Goal: Obtain resource: Download file/media

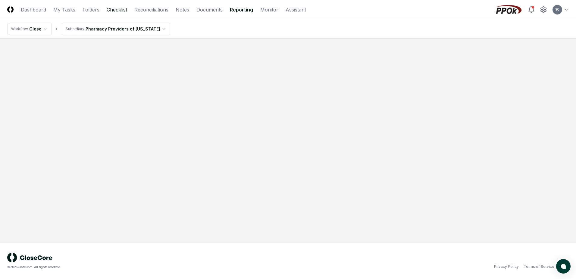
click at [115, 11] on link "Checklist" at bounding box center [117, 9] width 21 height 7
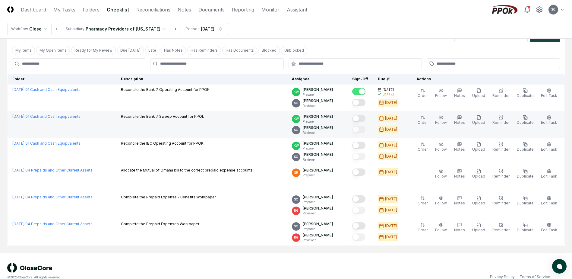
scroll to position [30, 0]
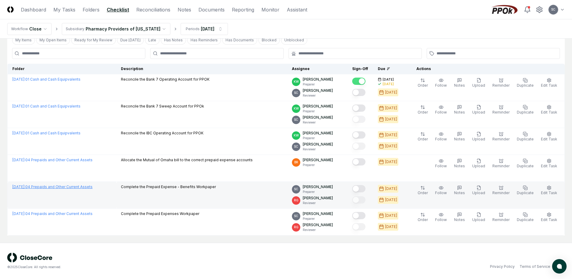
click at [53, 185] on link "[DATE] : 04 Prepaids and Other Current Assets" at bounding box center [52, 186] width 80 height 5
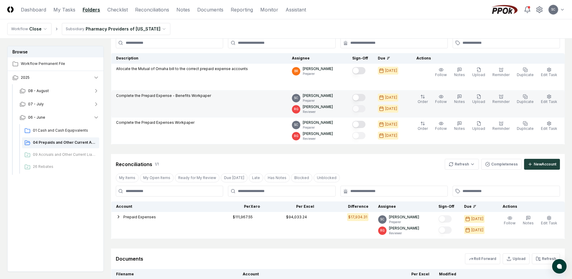
scroll to position [115, 0]
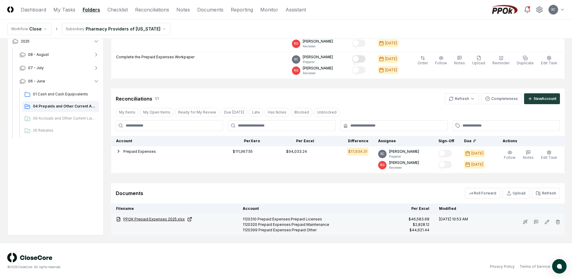
click at [149, 220] on link "PPOK Prepaid Expenses 2025.xlsx" at bounding box center [174, 218] width 117 height 5
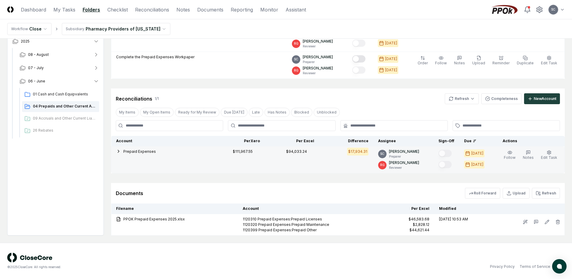
click at [130, 150] on span "Prepaid Expenses" at bounding box center [139, 151] width 33 height 5
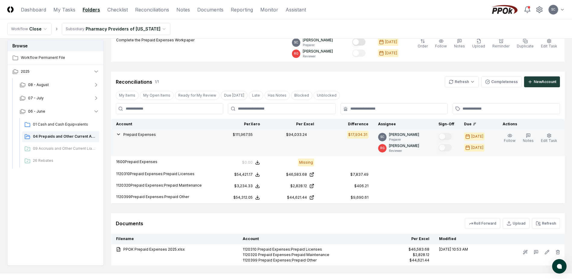
scroll to position [162, 0]
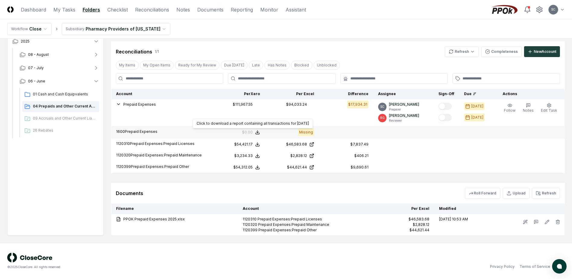
click at [260, 131] on icon at bounding box center [257, 132] width 5 height 5
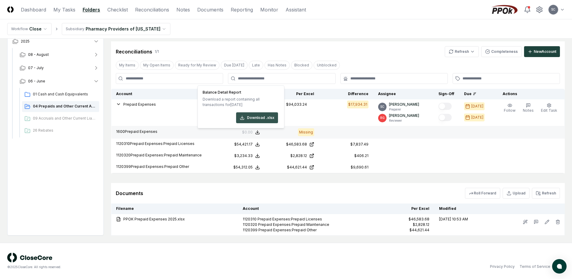
click at [261, 114] on button "Download .xlsx" at bounding box center [257, 117] width 42 height 11
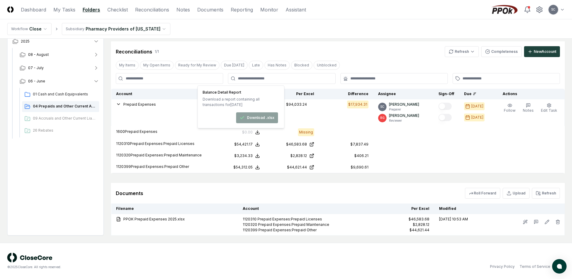
click at [326, 90] on th "Difference" at bounding box center [346, 94] width 54 height 11
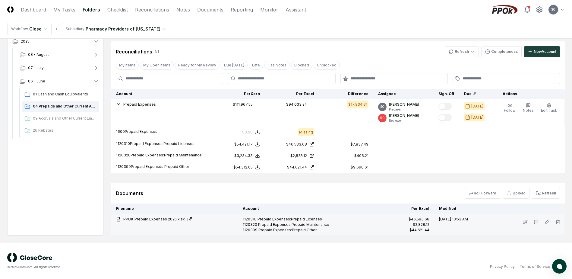
click at [153, 220] on link "PPOK Prepaid Expenses 2025.xlsx" at bounding box center [174, 218] width 117 height 5
click at [144, 218] on link "PPOK Prepaid Expenses 2025.xlsx" at bounding box center [174, 218] width 117 height 5
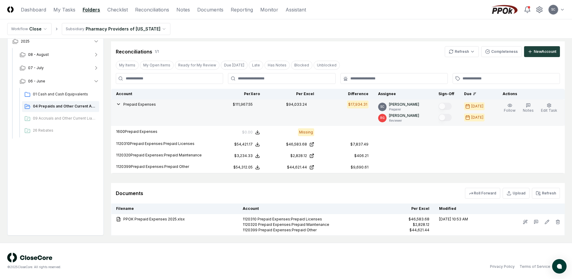
click at [119, 103] on icon "button" at bounding box center [118, 104] width 5 height 5
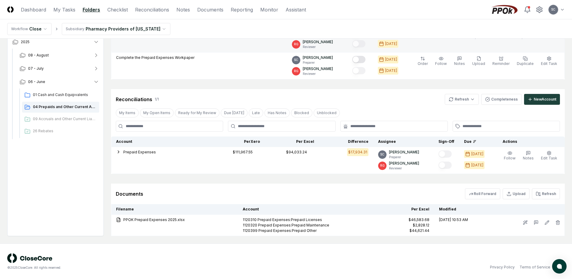
scroll to position [115, 0]
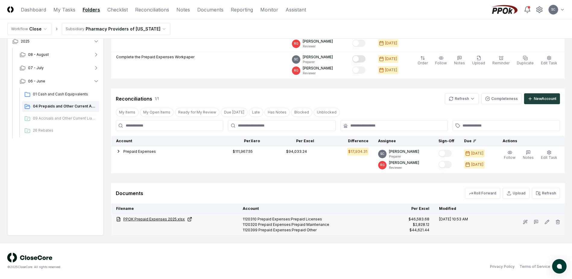
click at [152, 220] on link "PPOK Prepaid Expenses 2025.xlsx" at bounding box center [174, 218] width 117 height 5
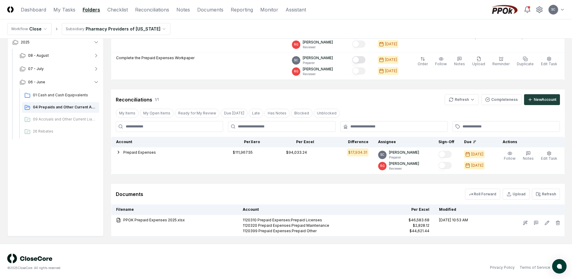
scroll to position [114, 0]
